Goal: Task Accomplishment & Management: Manage account settings

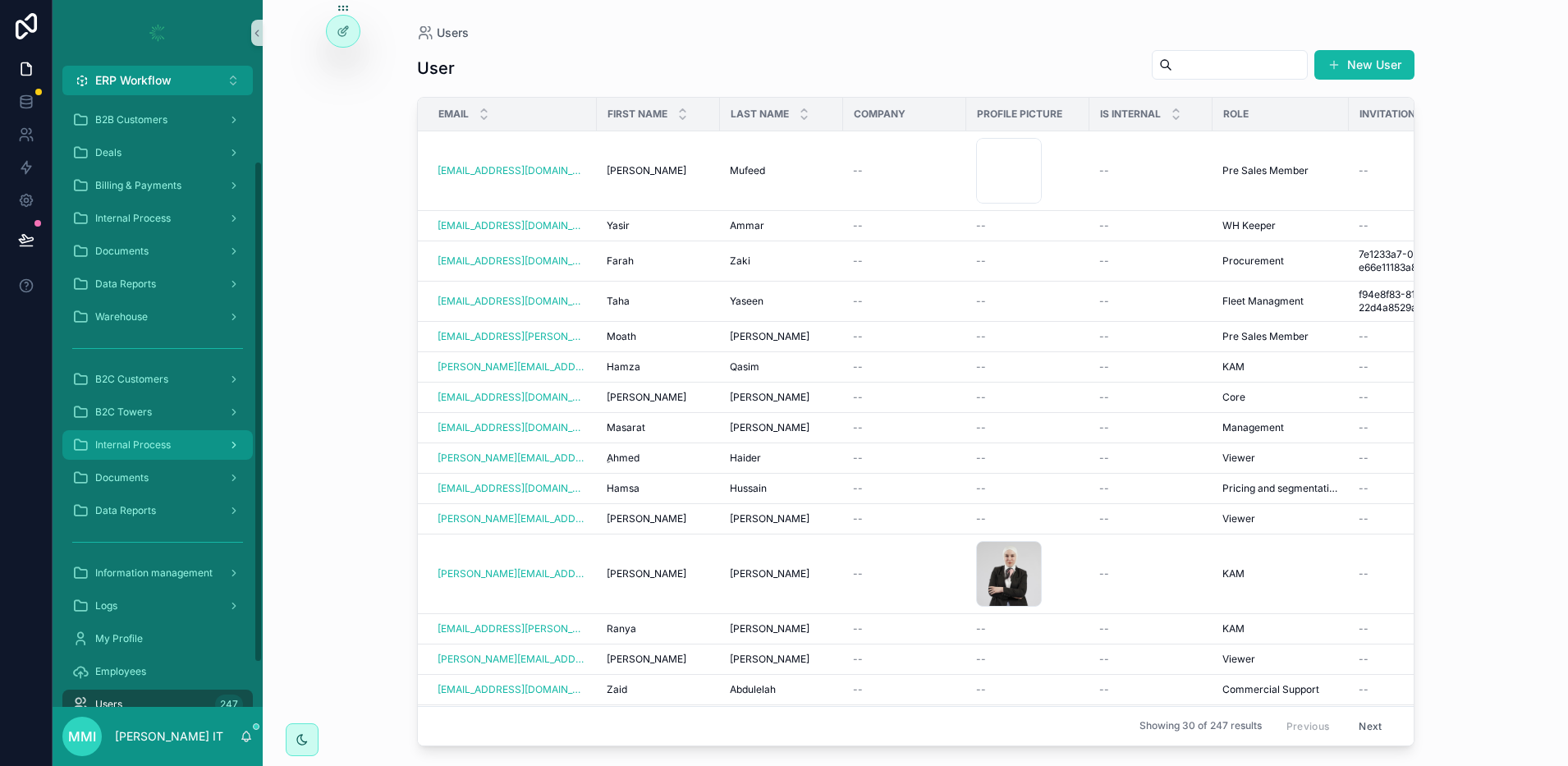
scroll to position [134, 0]
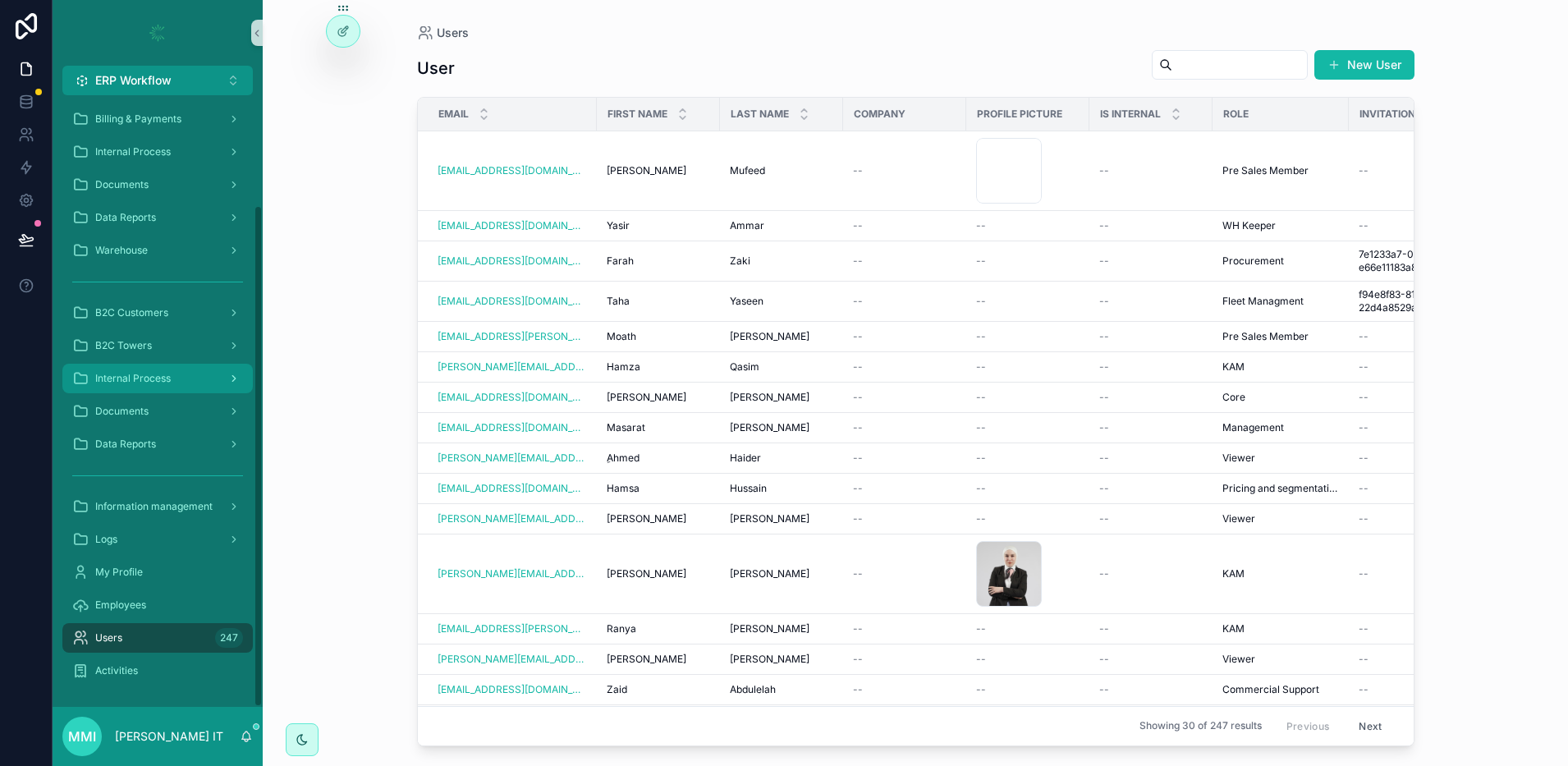
click at [119, 374] on span "Internal Process" at bounding box center [133, 379] width 76 height 13
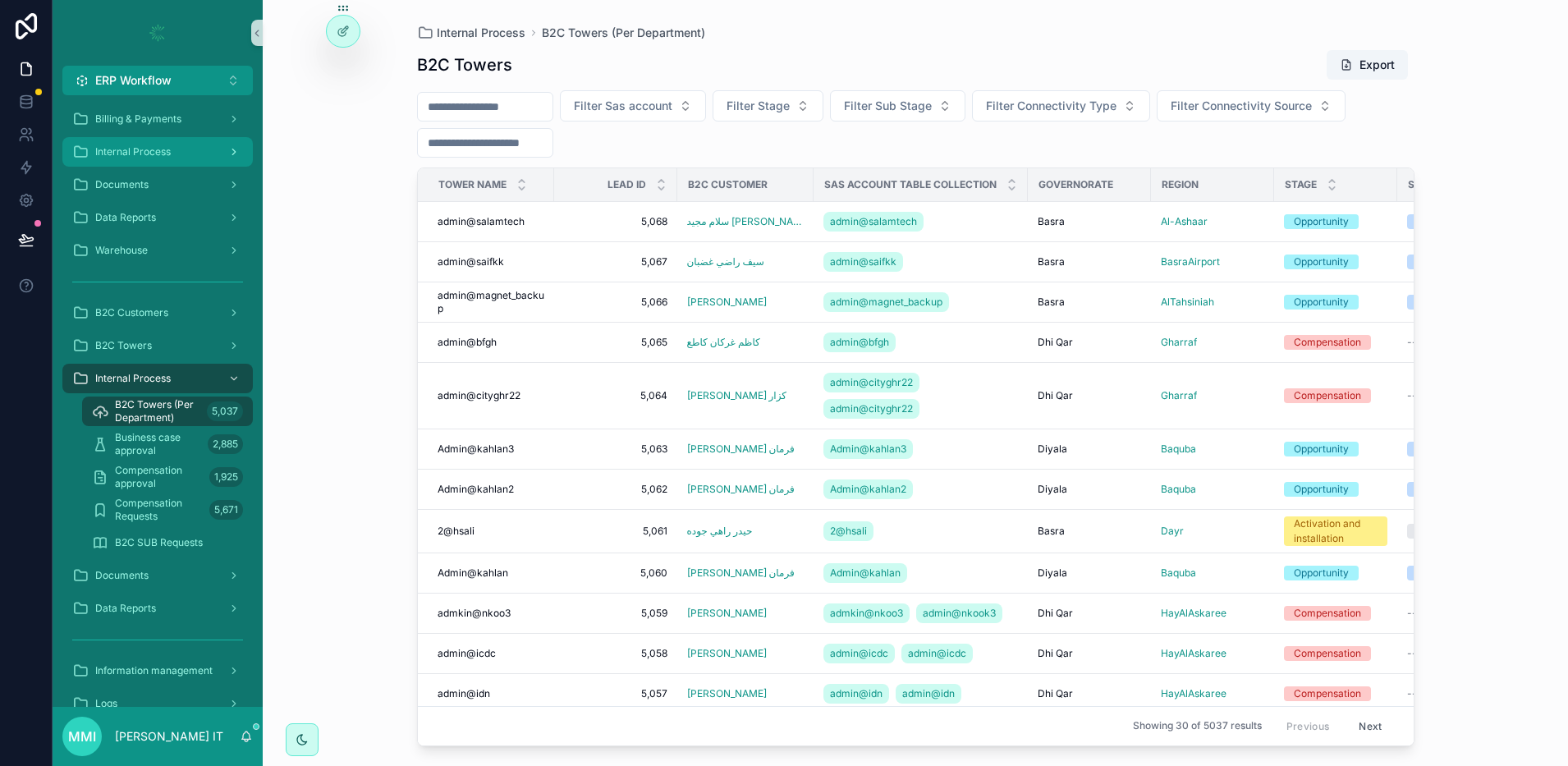
click at [139, 148] on span "Internal Process" at bounding box center [133, 152] width 76 height 13
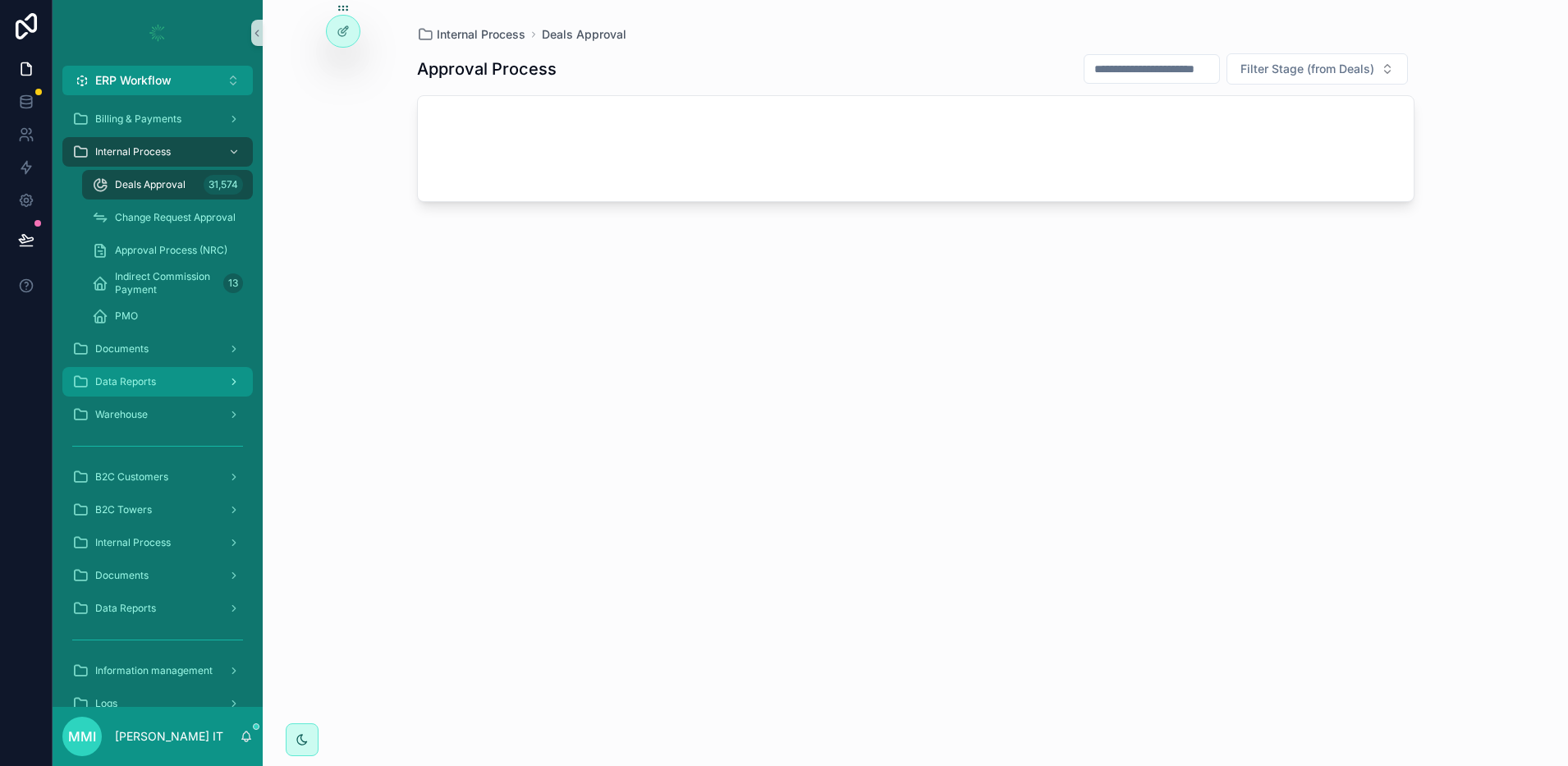
click at [130, 375] on span "Data Reports" at bounding box center [125, 382] width 60 height 13
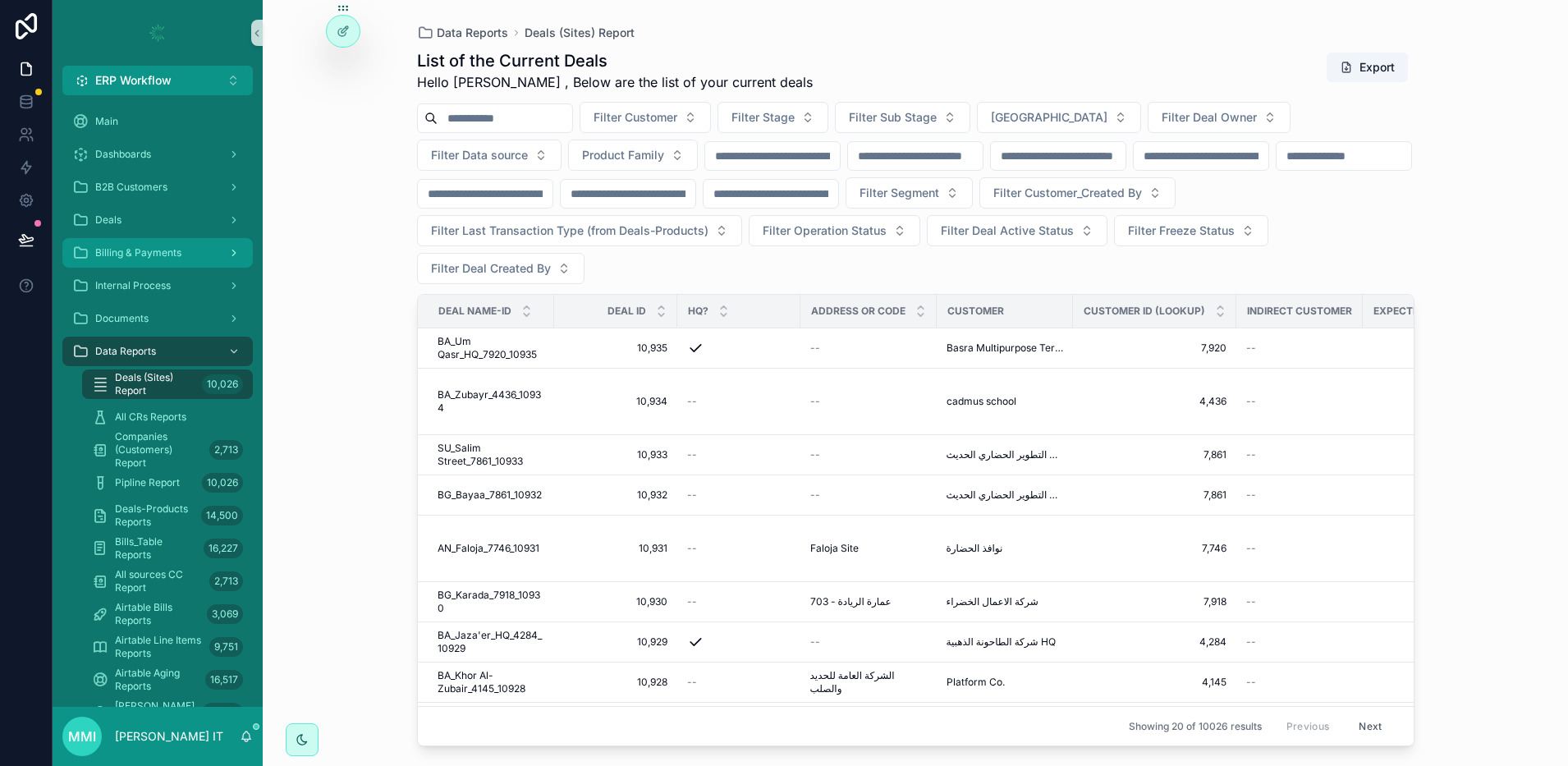
click at [149, 260] on div "Billing & Payments" at bounding box center [157, 252] width 170 height 26
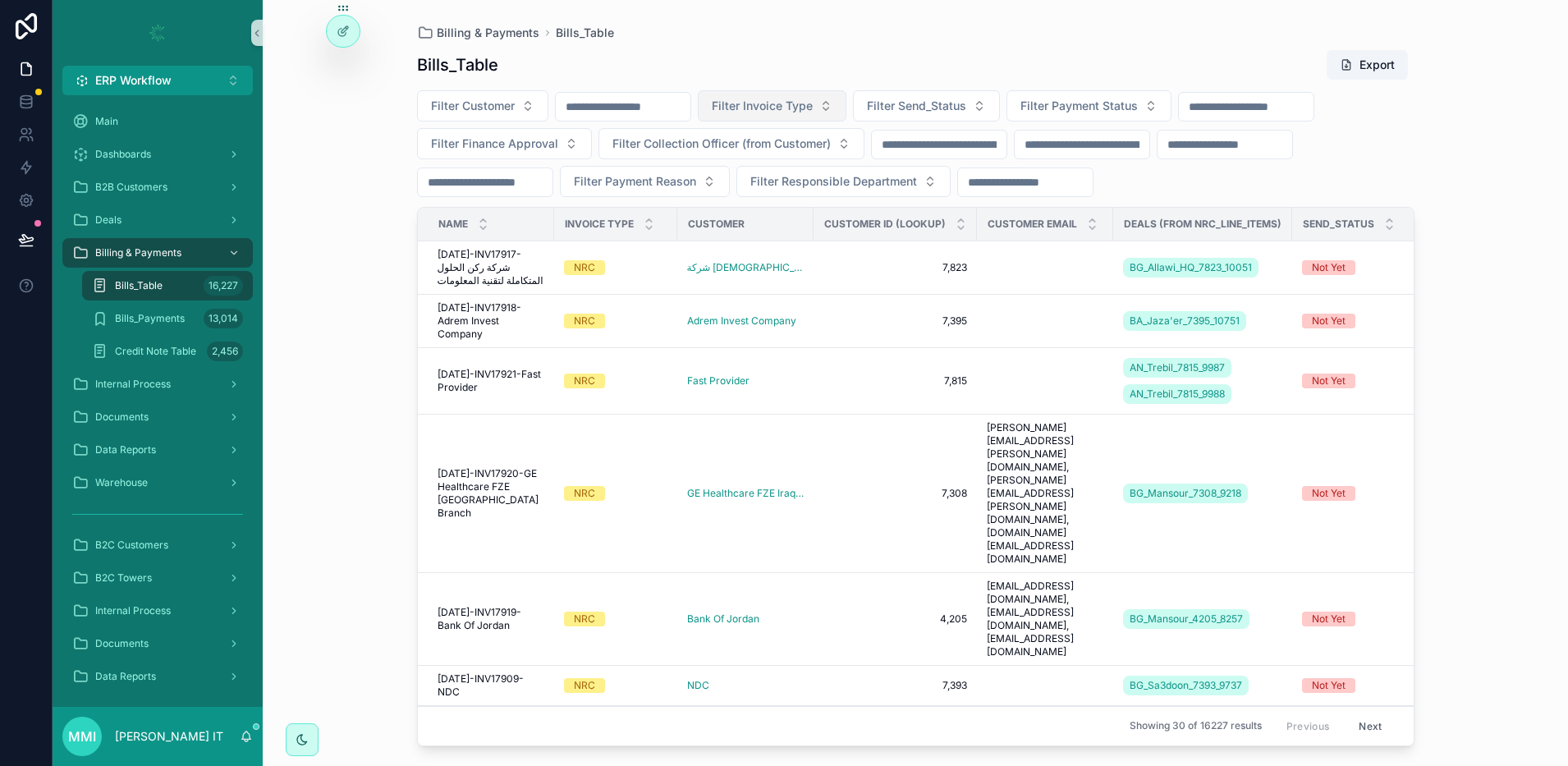
click at [785, 102] on span "Filter Invoice Type" at bounding box center [763, 106] width 101 height 17
click at [765, 178] on div "Service" at bounding box center [814, 172] width 197 height 26
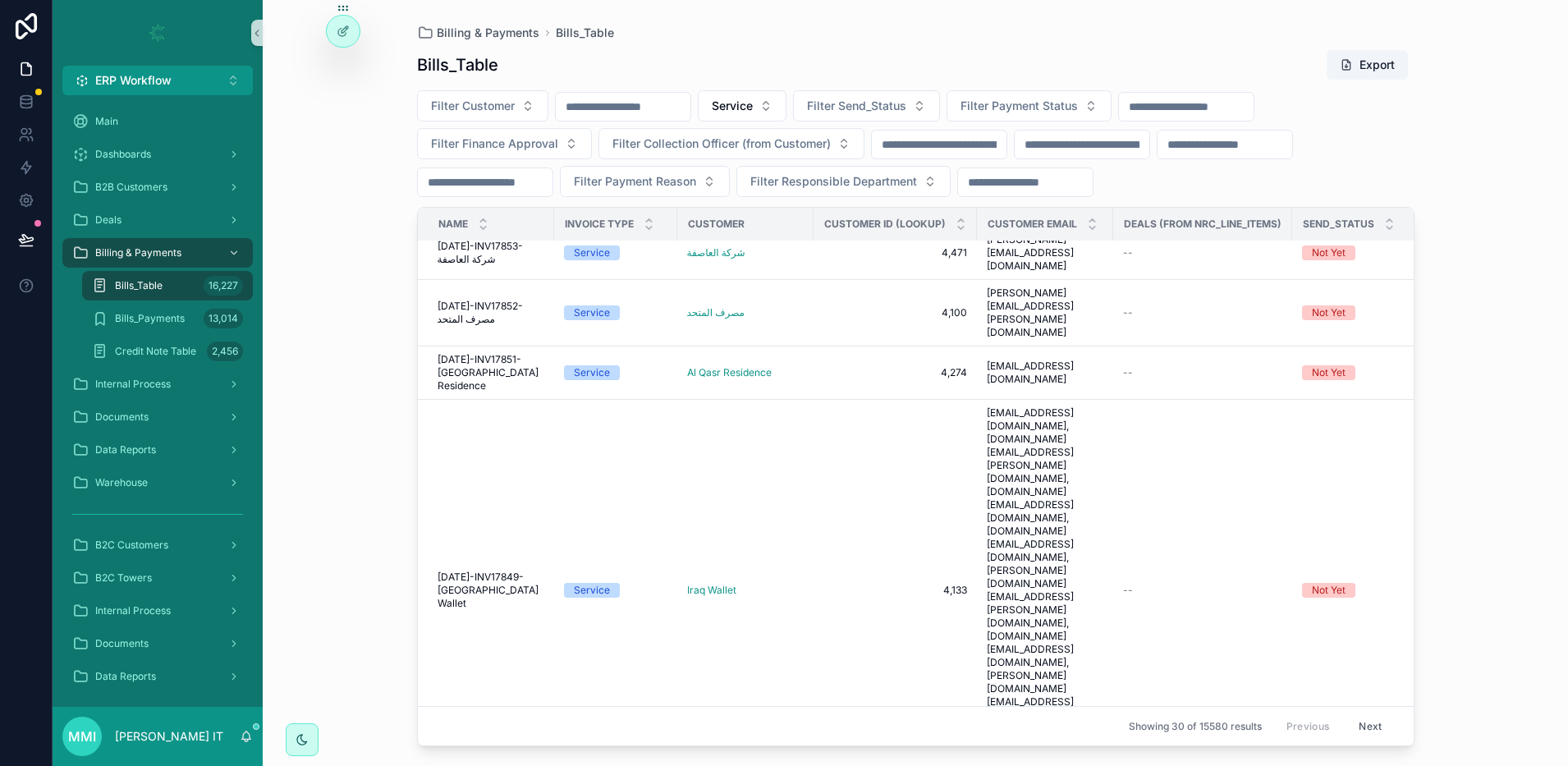
scroll to position [1204, 0]
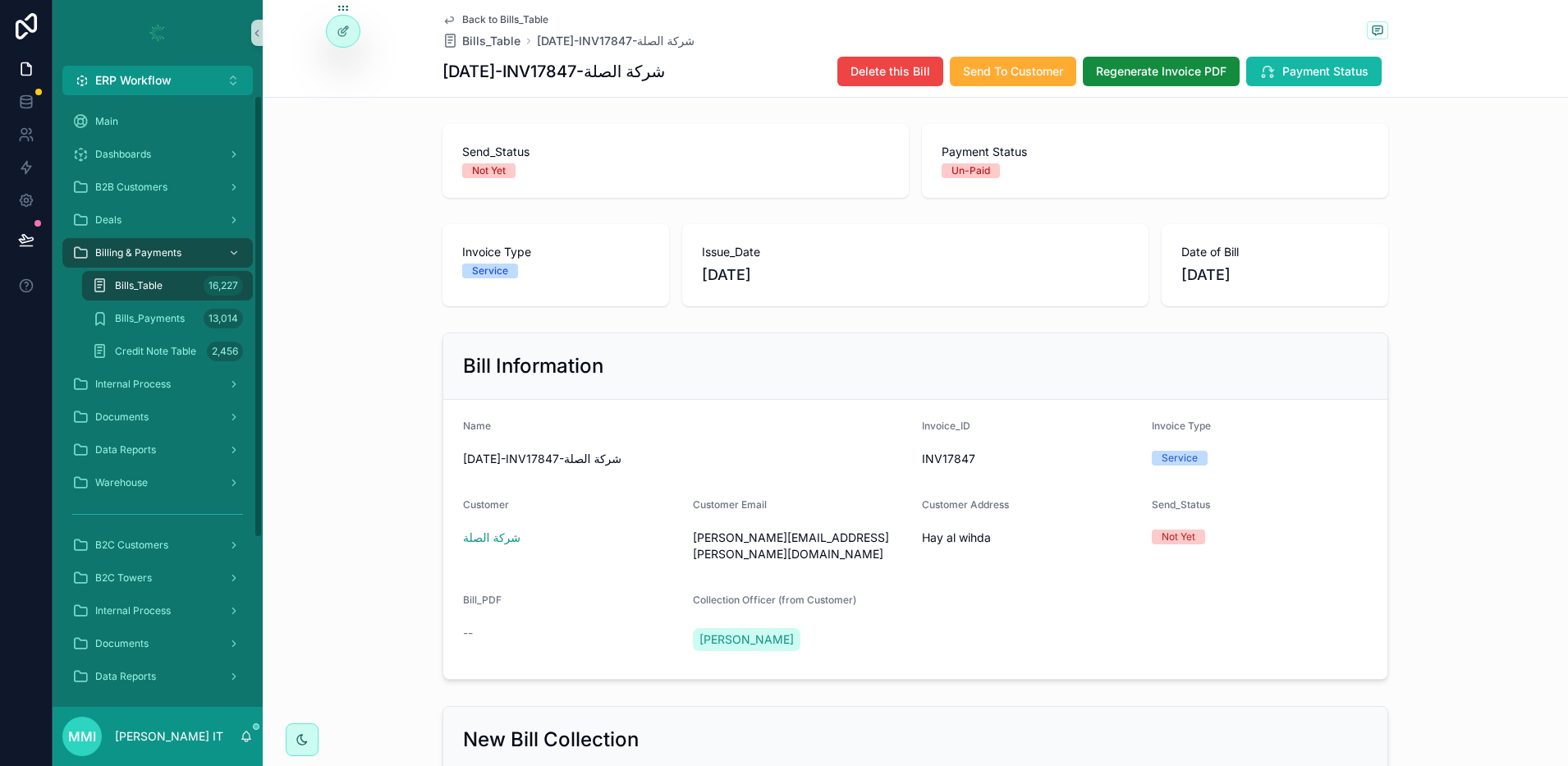
click at [169, 282] on div "Bills_Table 16,227" at bounding box center [167, 286] width 151 height 26
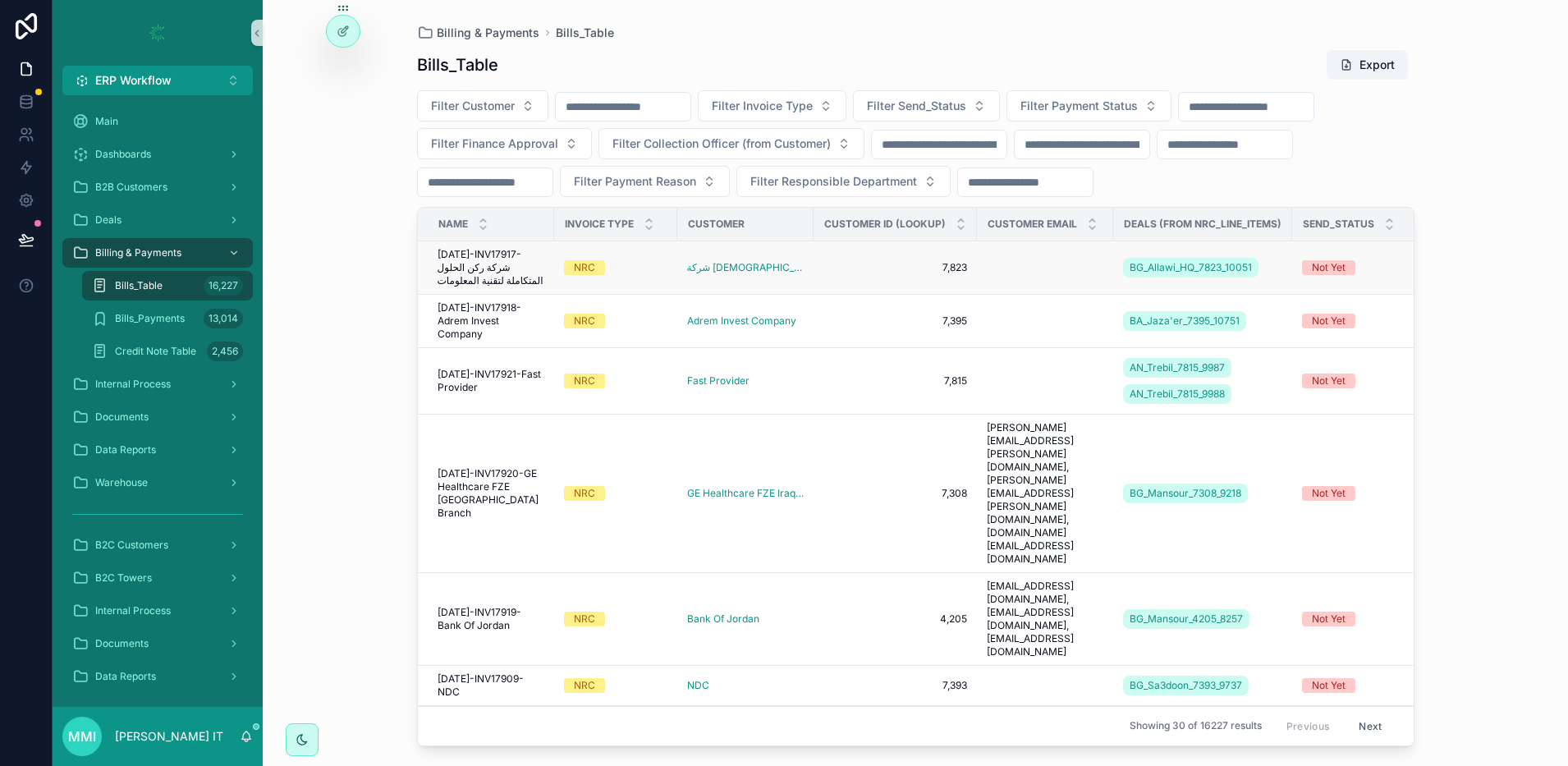
click at [485, 267] on span "[DATE]-INV17917-شركة ركن الحلول المتكاملة لتقنية المعلومات" at bounding box center [490, 267] width 107 height 39
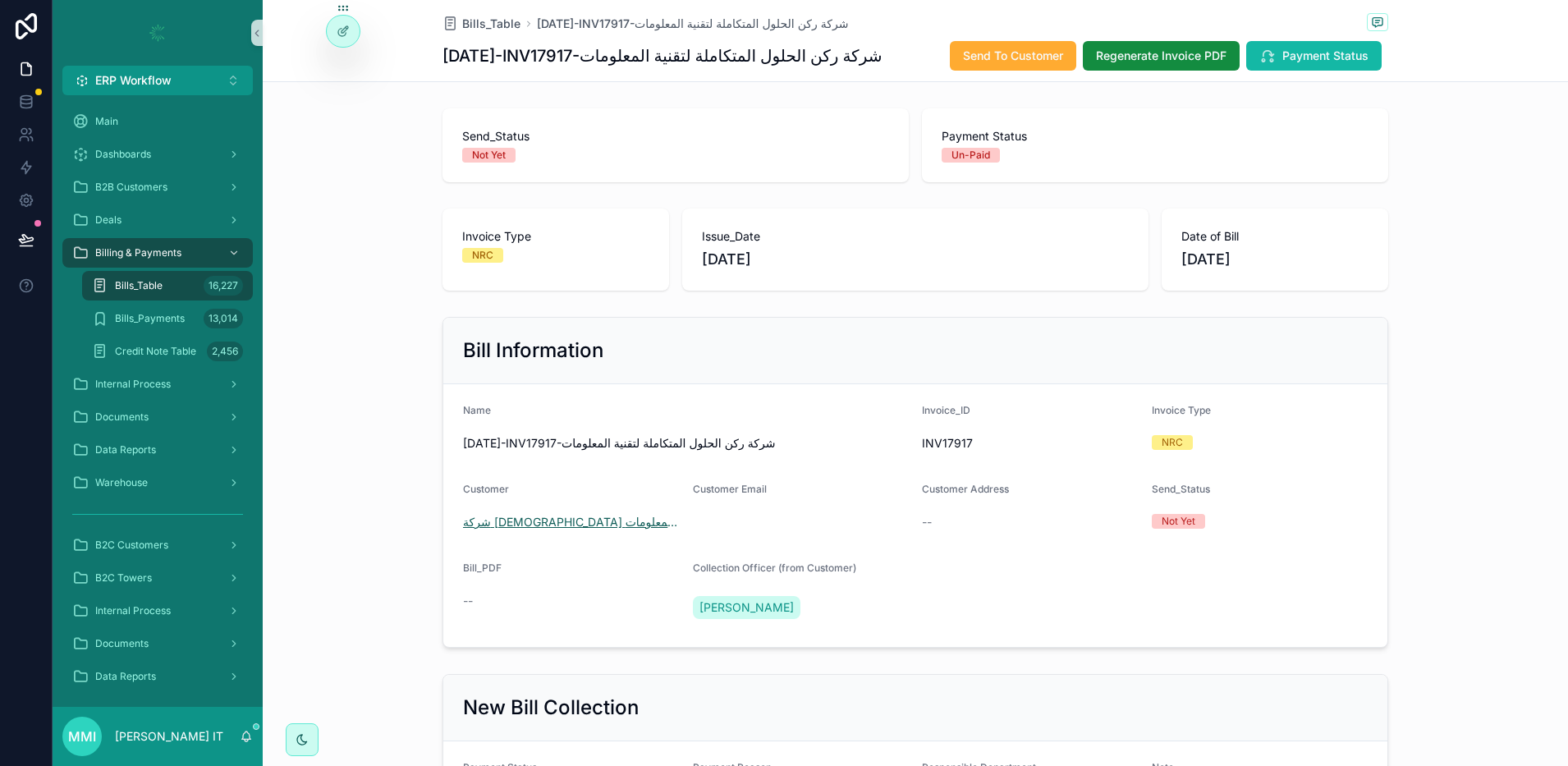
click at [589, 528] on span "شركة [DEMOGRAPHIC_DATA] لتقنية المعلومات" at bounding box center [571, 522] width 217 height 17
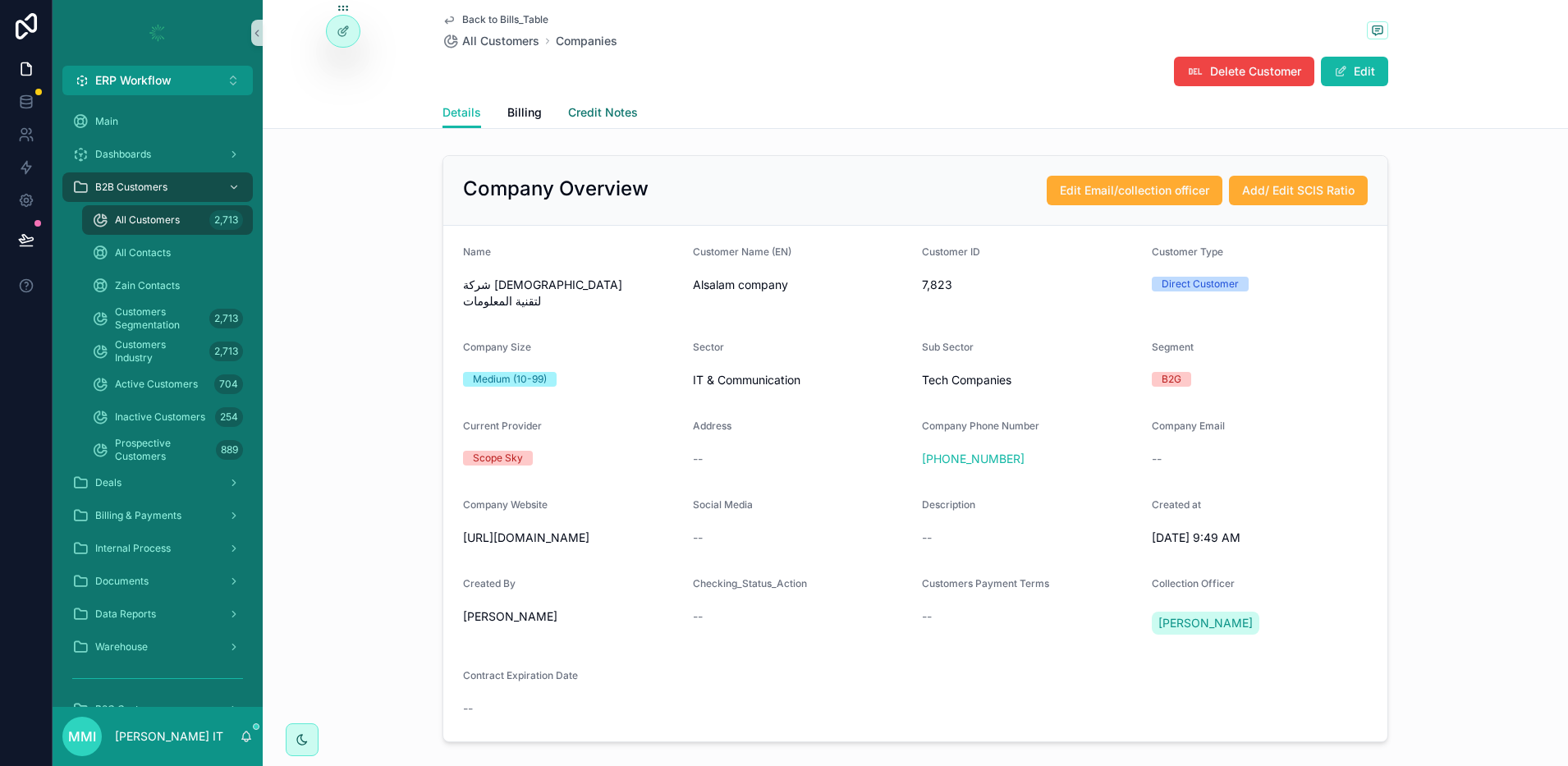
click at [603, 114] on span "Credit Notes" at bounding box center [602, 113] width 70 height 17
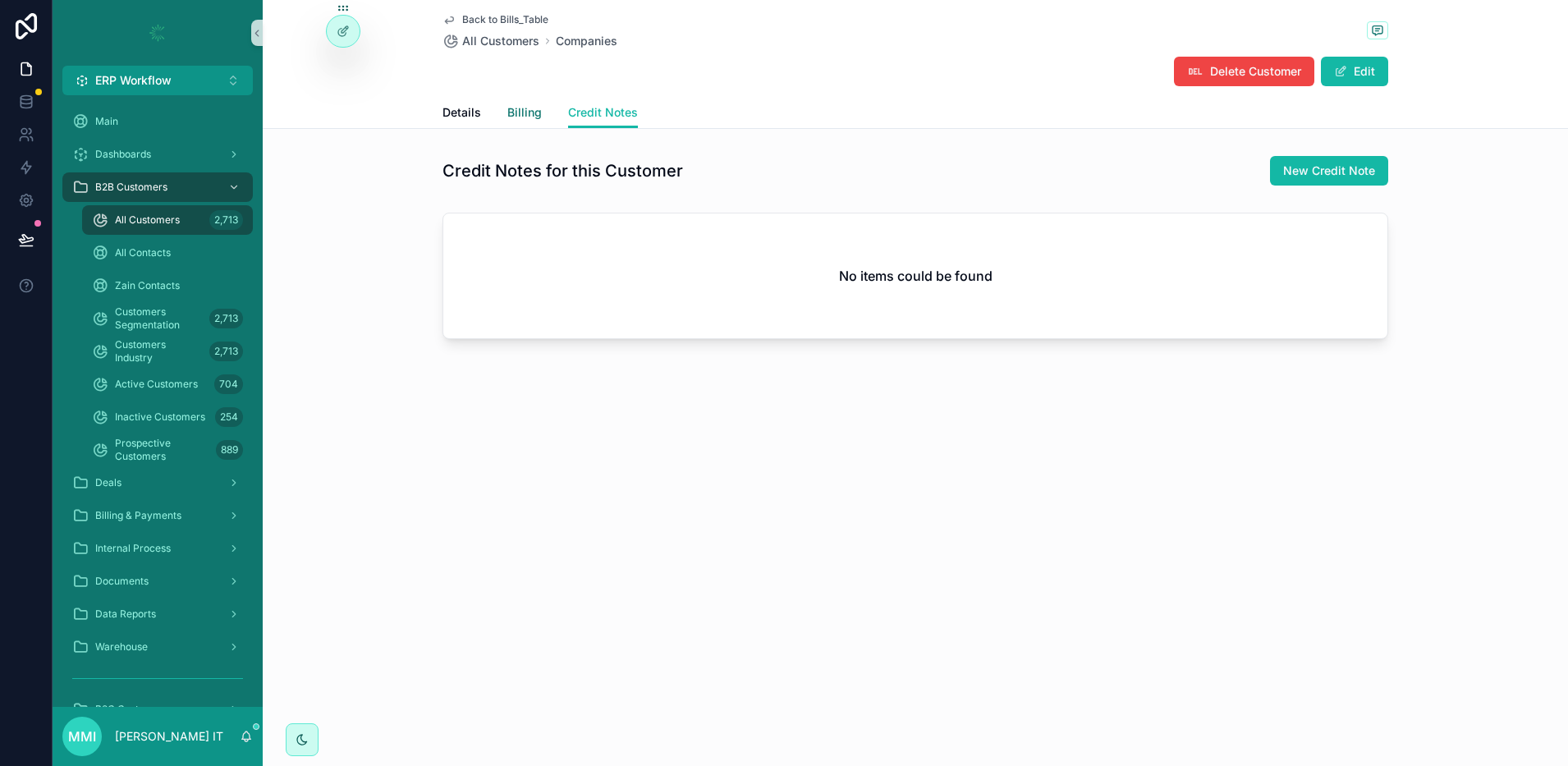
click at [526, 113] on span "Billing" at bounding box center [524, 113] width 34 height 17
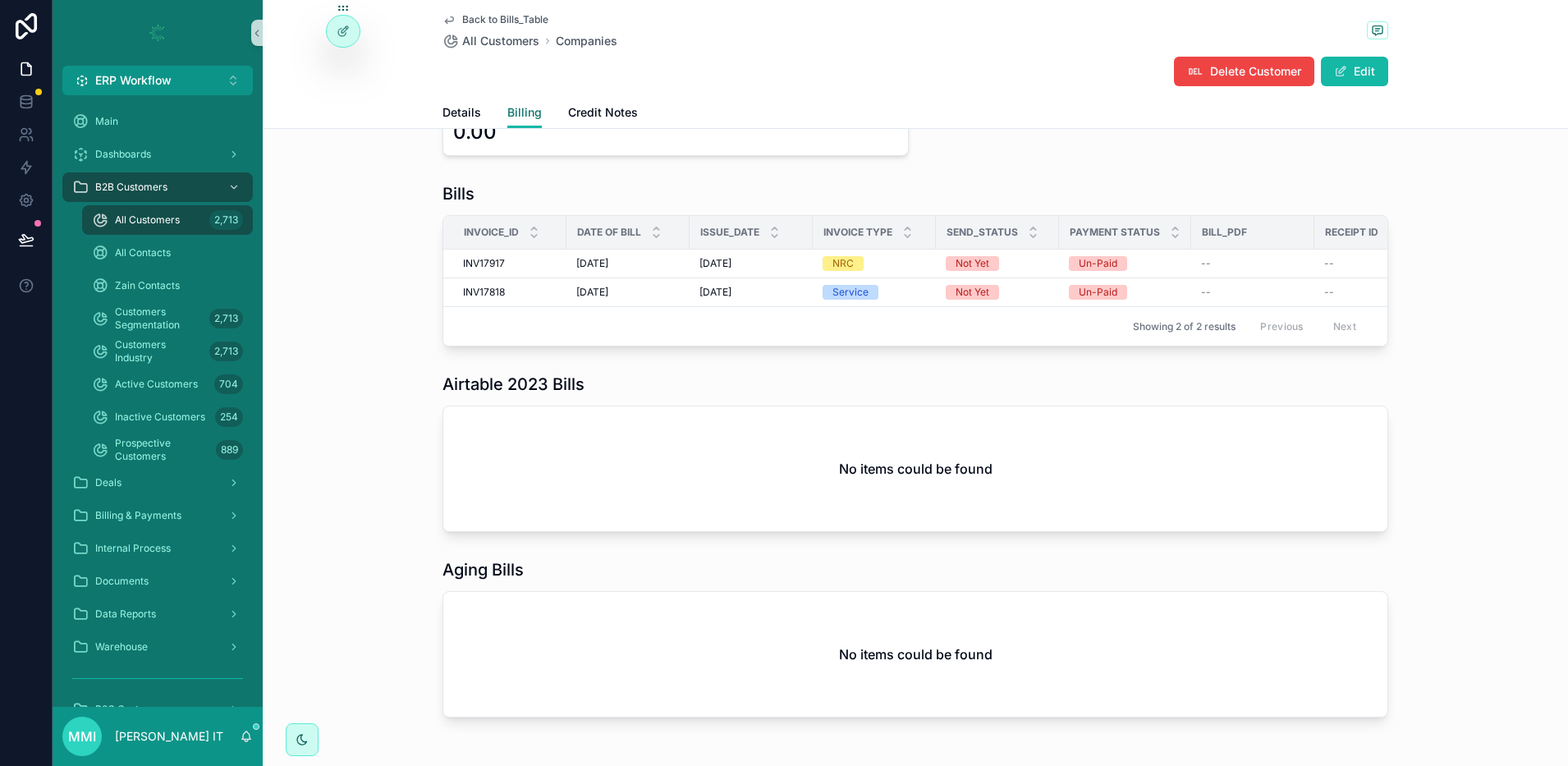
scroll to position [1252, 0]
